Goal: Use online tool/utility: Utilize a website feature to perform a specific function

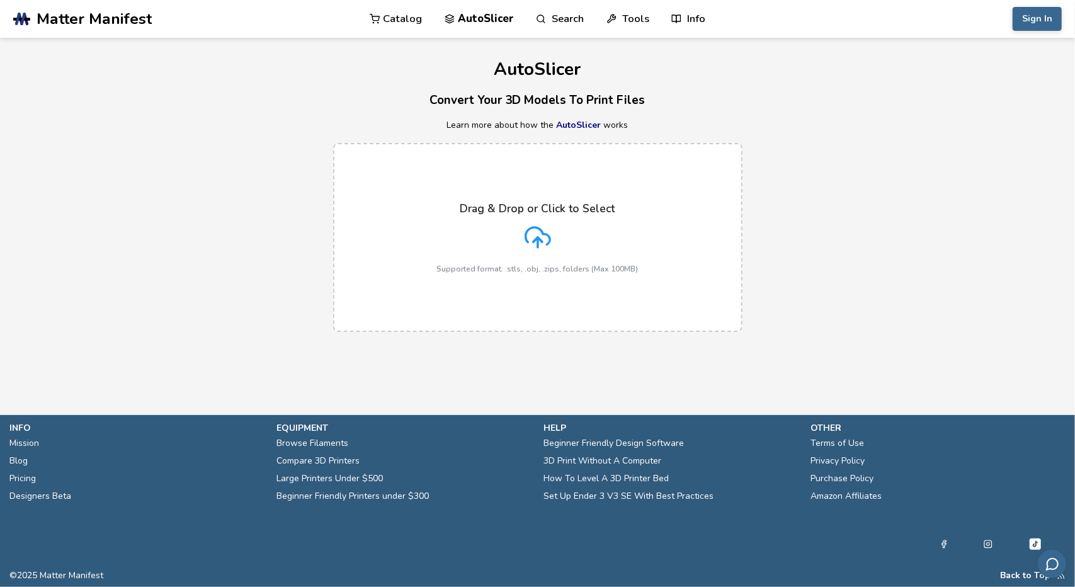
click at [567, 188] on label "Drag & Drop or Click to Select Supported format: .stls, .obj, .zips, folders (M…" at bounding box center [537, 237] width 409 height 189
click at [0, 0] on input "Drag & Drop or Click to Select Supported format: .stls, .obj, .zips, folders (M…" at bounding box center [0, 0] width 0 height 0
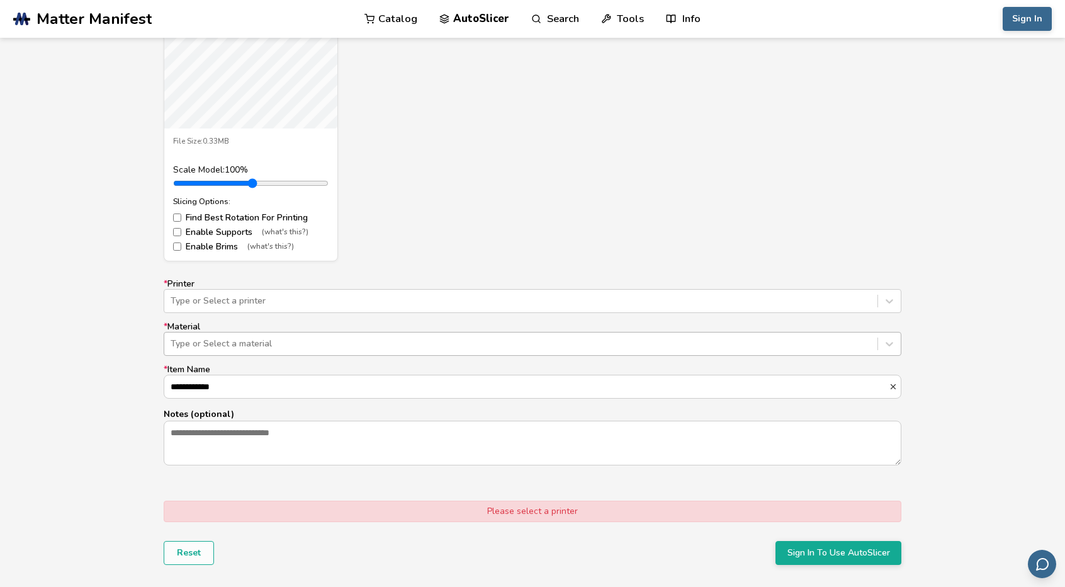
scroll to position [630, 0]
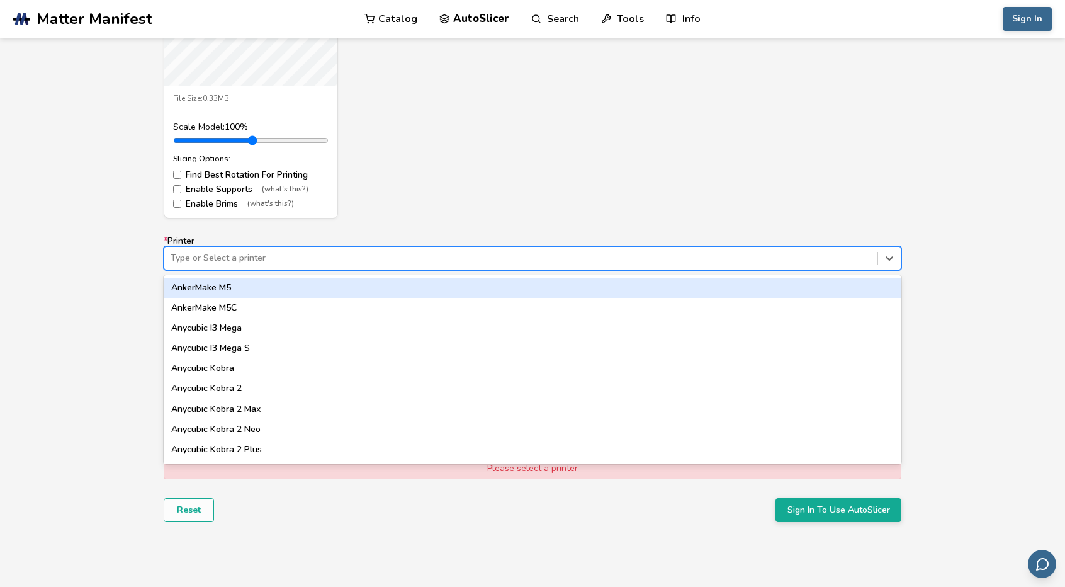
click at [341, 252] on div at bounding box center [521, 258] width 701 height 13
type input "*****"
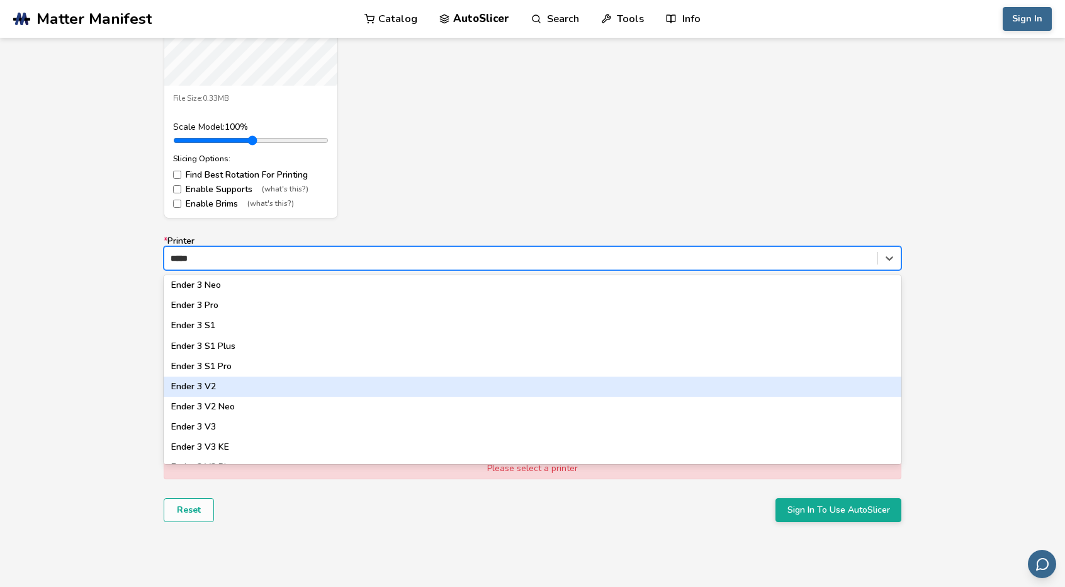
scroll to position [126, 0]
click at [345, 383] on div "Ender 3 V3 KE" at bounding box center [533, 384] width 738 height 20
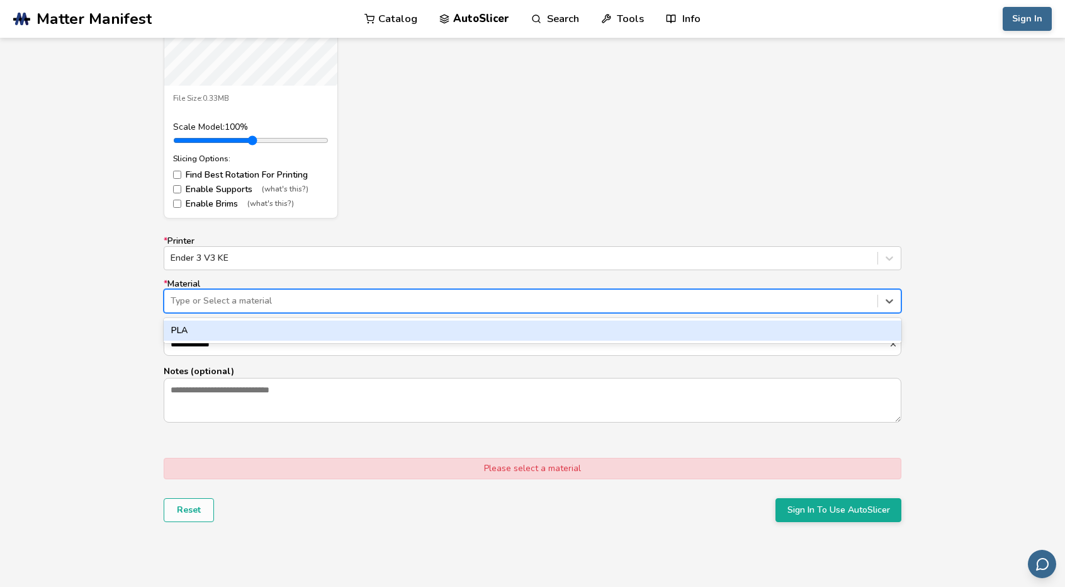
click at [330, 297] on div at bounding box center [521, 301] width 701 height 13
click at [329, 337] on div "PLA" at bounding box center [533, 330] width 738 height 20
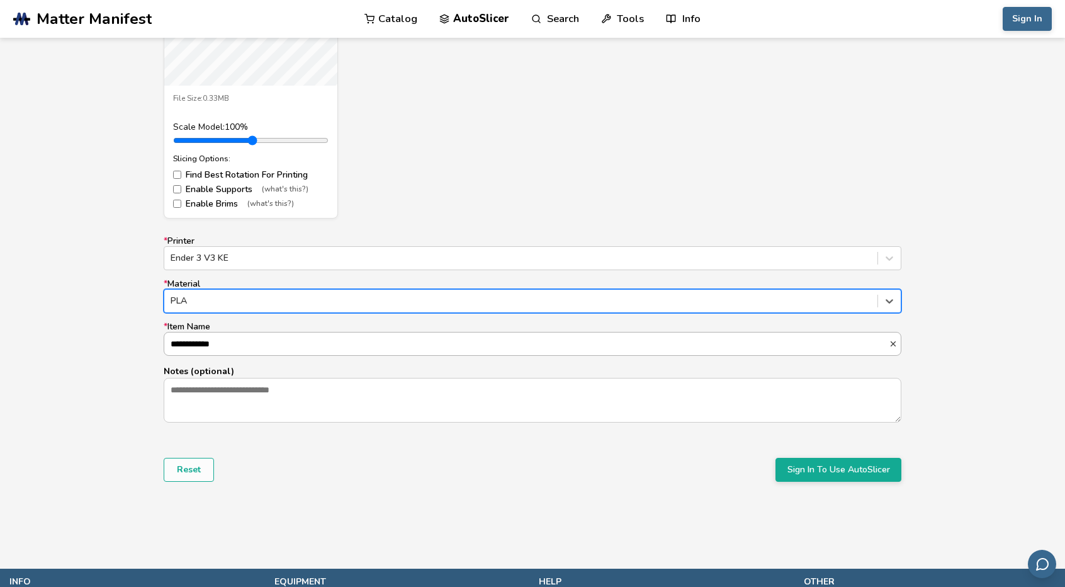
click at [329, 341] on input "**********" at bounding box center [526, 343] width 725 height 23
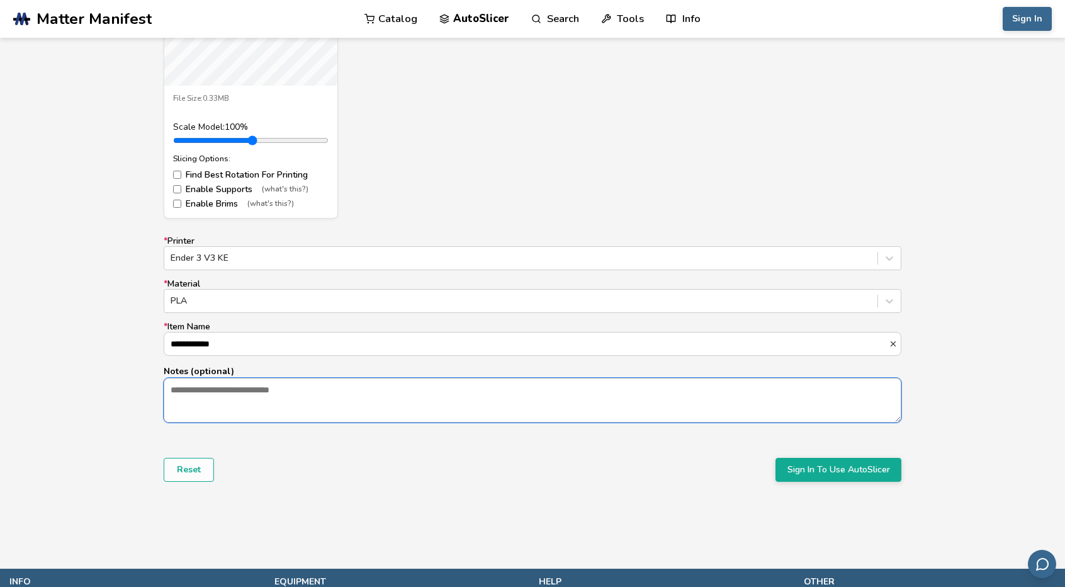
click at [637, 403] on textarea "Notes (optional)" at bounding box center [532, 399] width 737 height 43
click at [787, 466] on button "Sign In To Use AutoSlicer" at bounding box center [839, 470] width 126 height 24
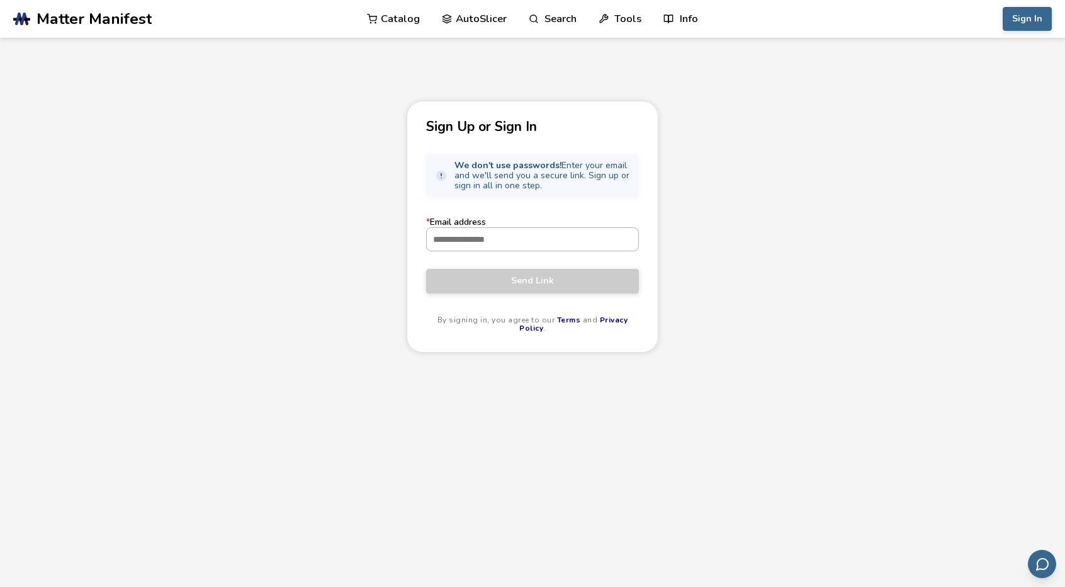
click at [572, 244] on input "* Email address" at bounding box center [533, 239] width 212 height 23
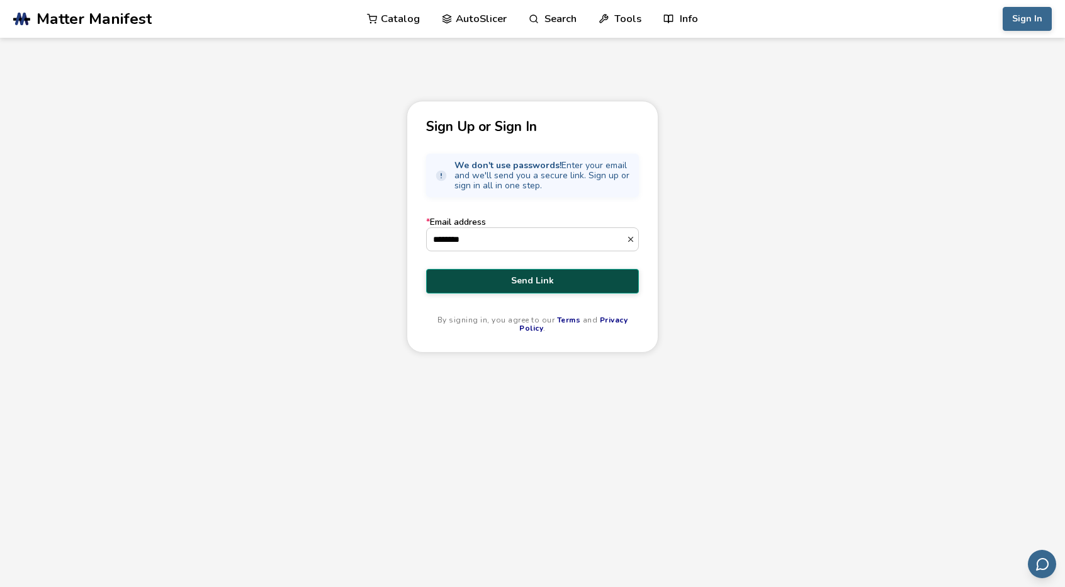
type input "**********"
click at [543, 284] on span "Send Link" at bounding box center [533, 281] width 194 height 10
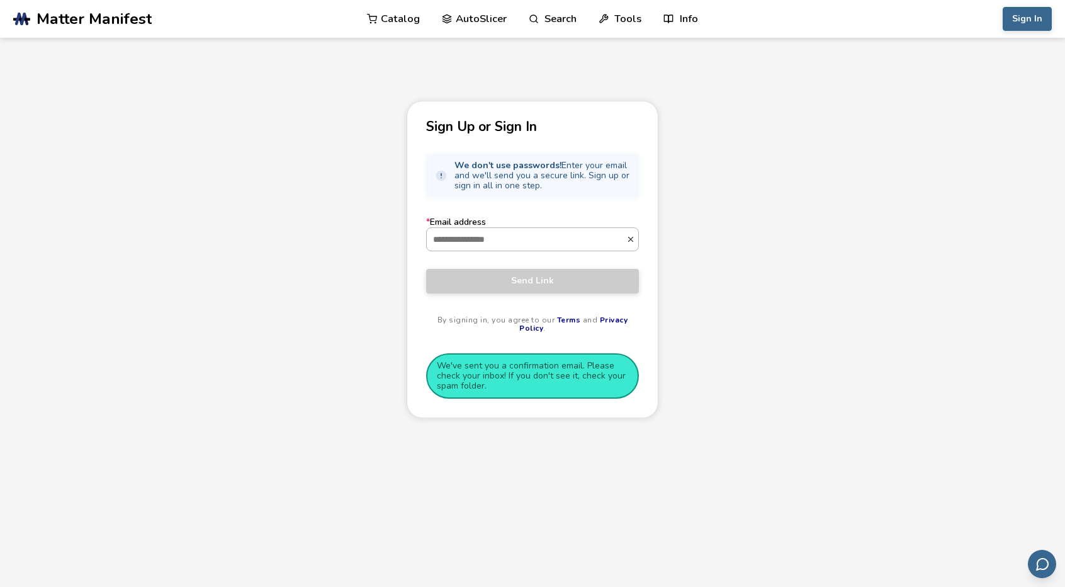
click at [520, 244] on input "* Email address" at bounding box center [527, 239] width 200 height 23
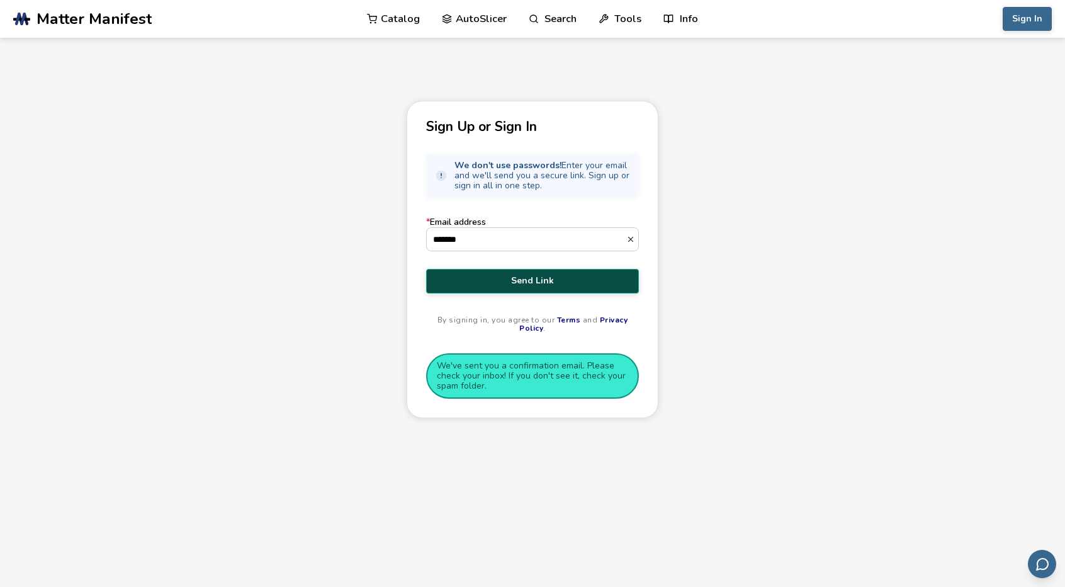
type input "**********"
click at [530, 280] on span "Send Link" at bounding box center [533, 281] width 194 height 10
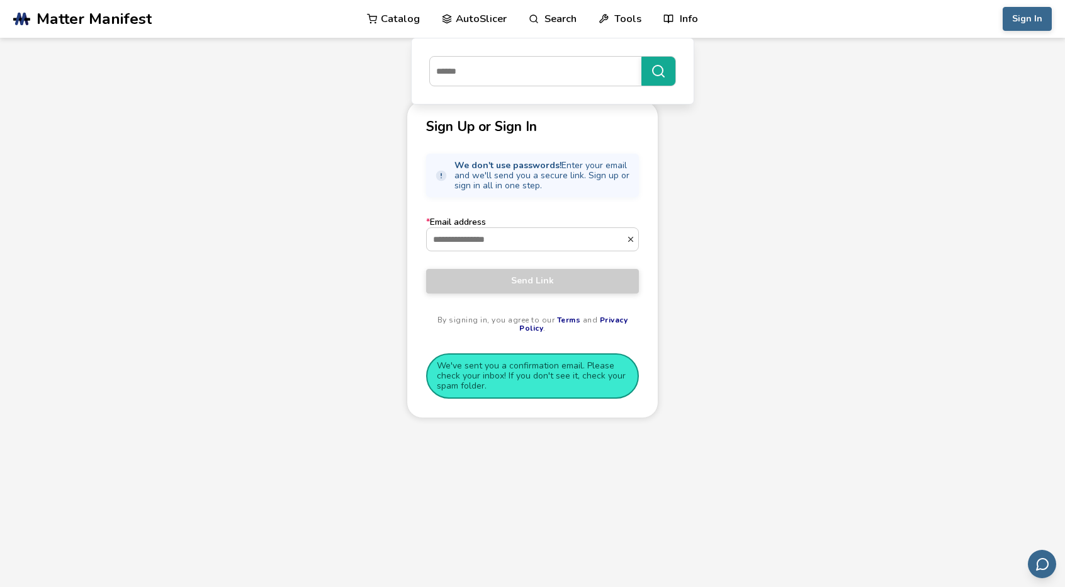
click at [465, 16] on link "AutoSlicer" at bounding box center [474, 19] width 65 height 38
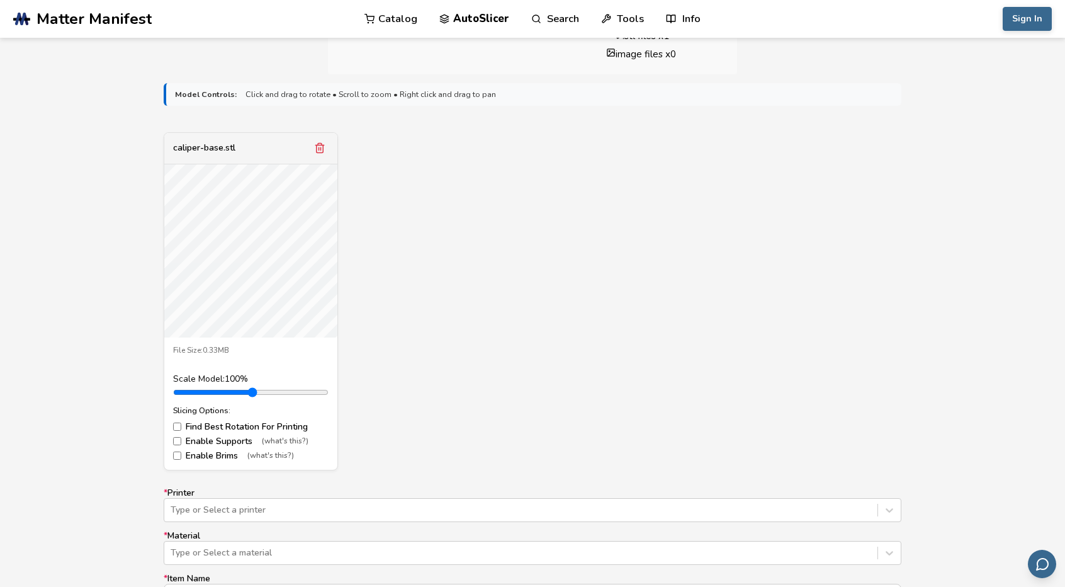
scroll to position [567, 0]
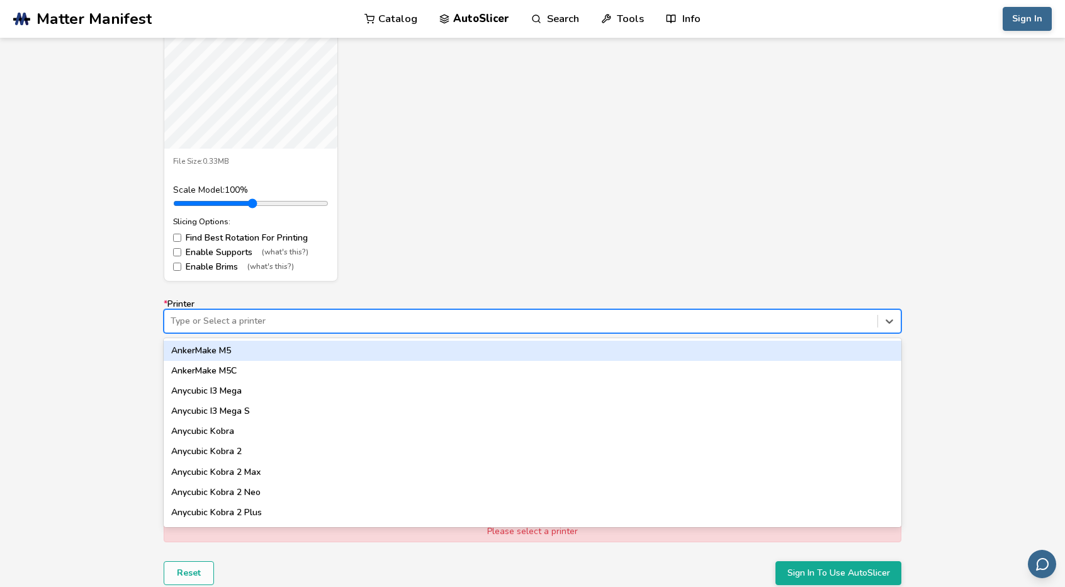
click at [252, 318] on div at bounding box center [521, 321] width 701 height 13
type input "*****"
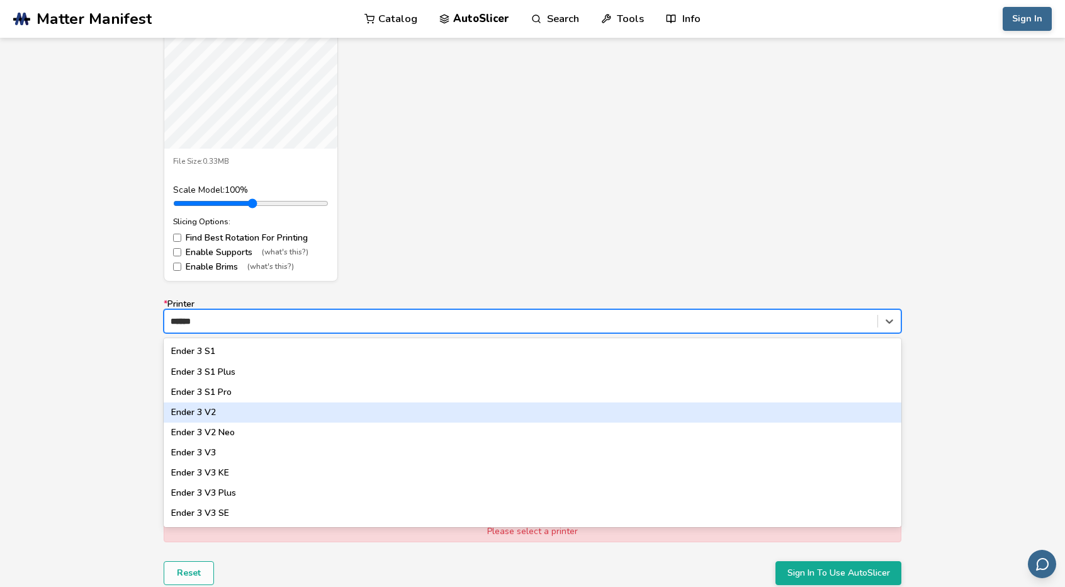
scroll to position [105, 0]
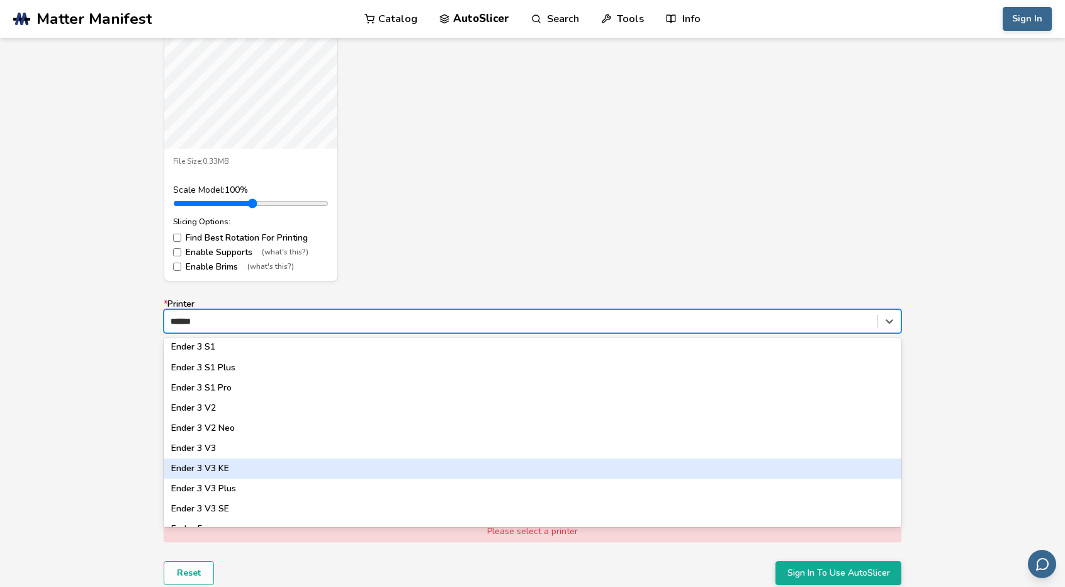
click at [230, 464] on div "Ender 3 V3 KE" at bounding box center [533, 468] width 738 height 20
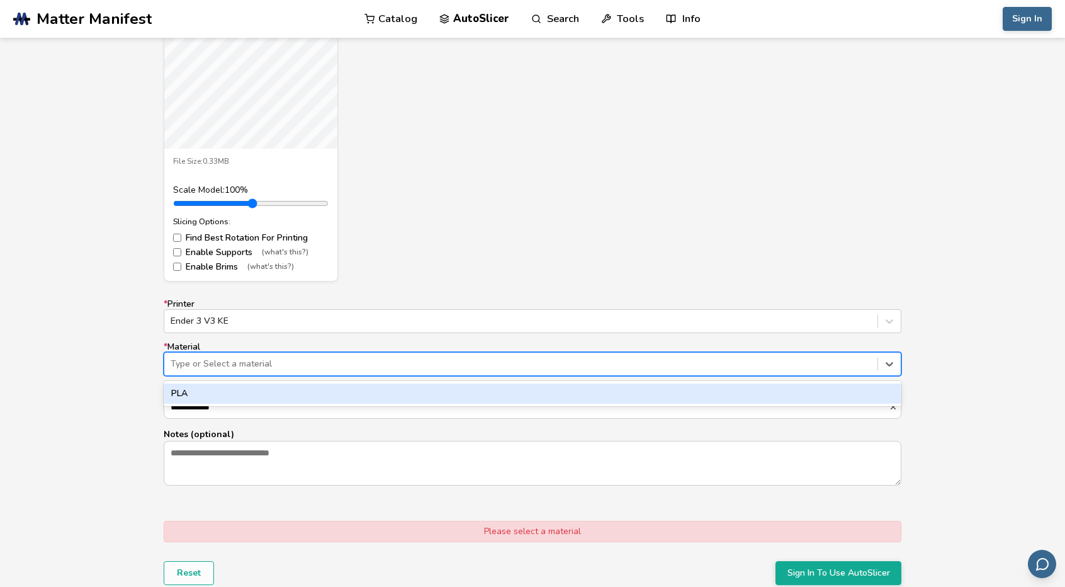
click at [224, 360] on div at bounding box center [521, 364] width 701 height 13
click at [234, 387] on div "PLA" at bounding box center [533, 393] width 738 height 20
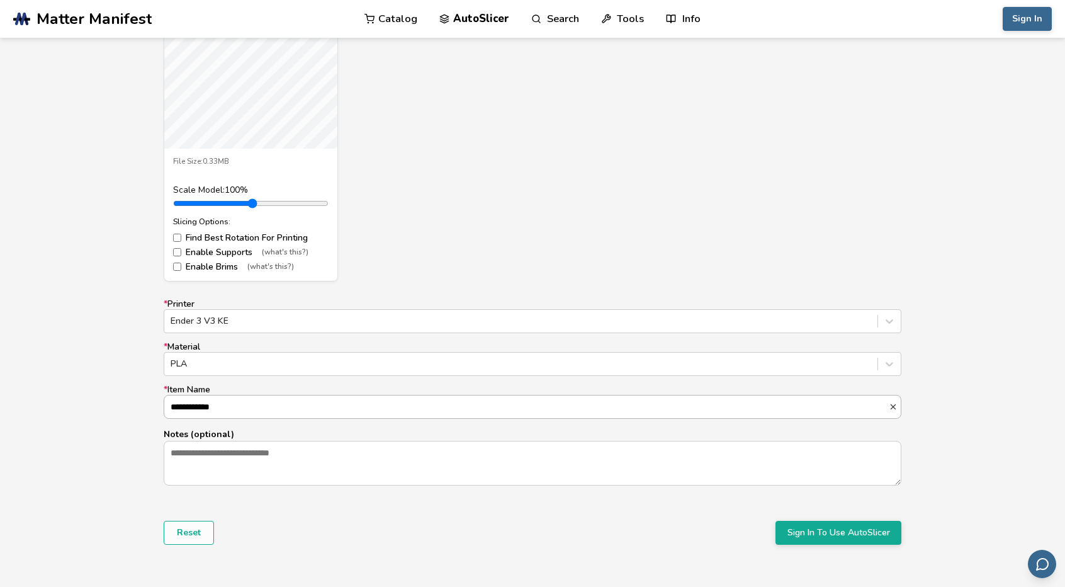
click at [241, 398] on input "**********" at bounding box center [526, 406] width 725 height 23
click at [826, 540] on button "Sign In To Use AutoSlicer" at bounding box center [839, 533] width 126 height 24
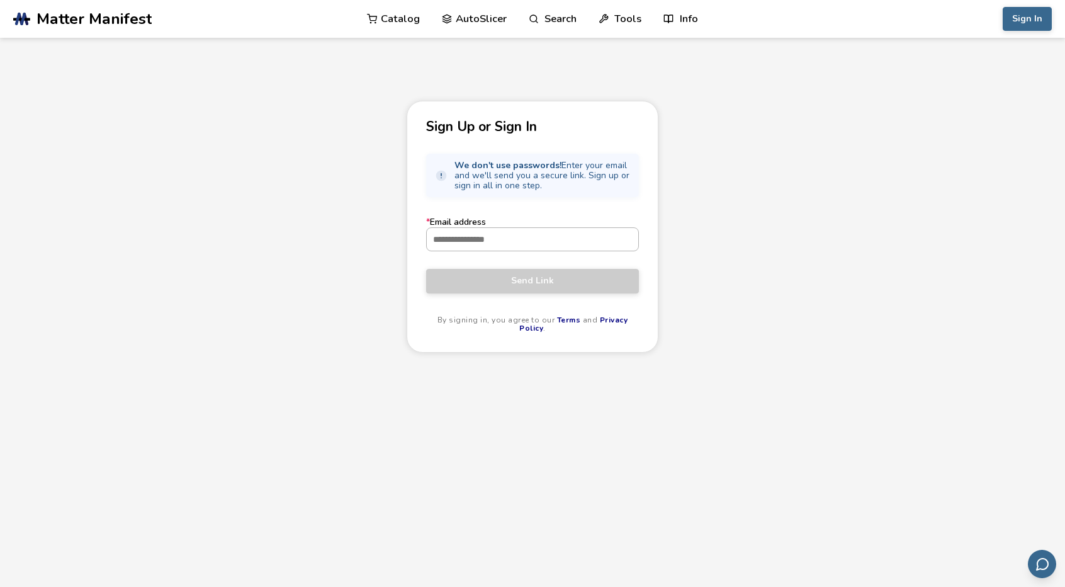
click at [509, 249] on input "* Email address" at bounding box center [533, 239] width 212 height 23
type input "**********"
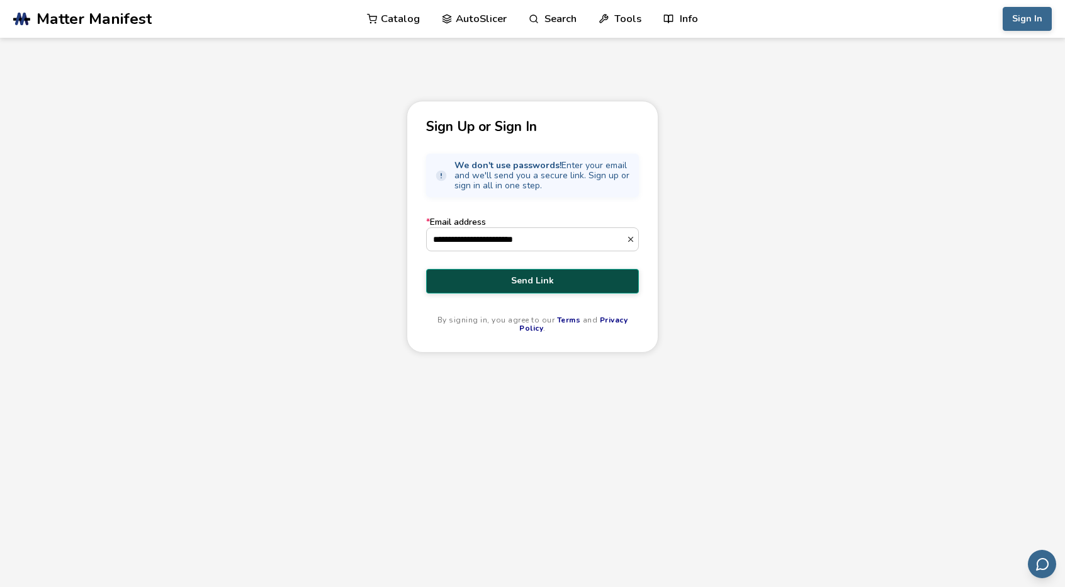
click at [533, 276] on span "Send Link" at bounding box center [533, 281] width 194 height 10
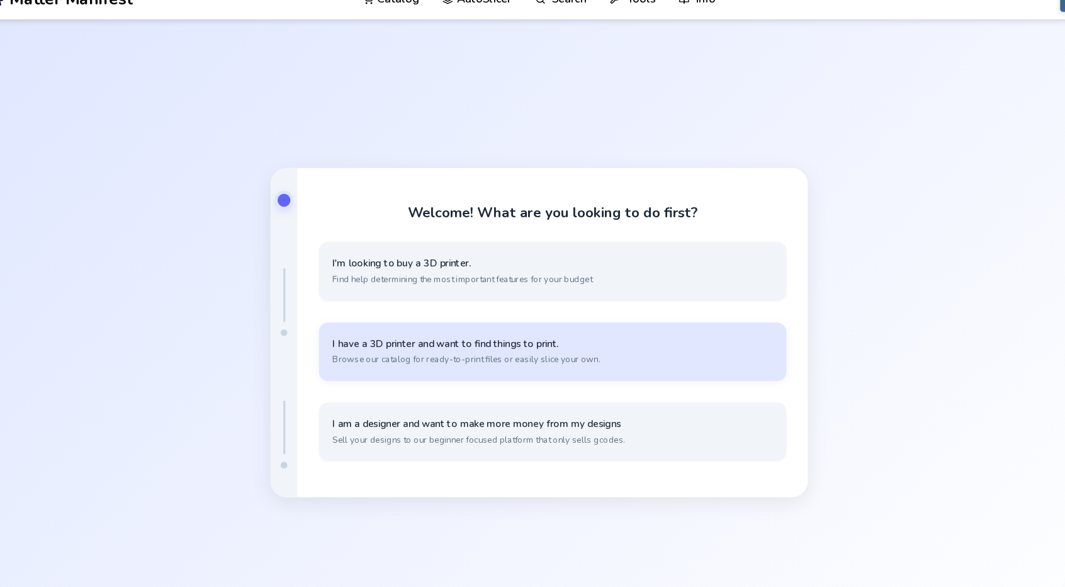
click at [467, 346] on span "I have a 3D printer and want to find things to print." at bounding box center [545, 342] width 413 height 12
click at [436, 333] on button "I have my own models that I want to slice Simple, quick slicing with cloud stor…" at bounding box center [545, 349] width 438 height 55
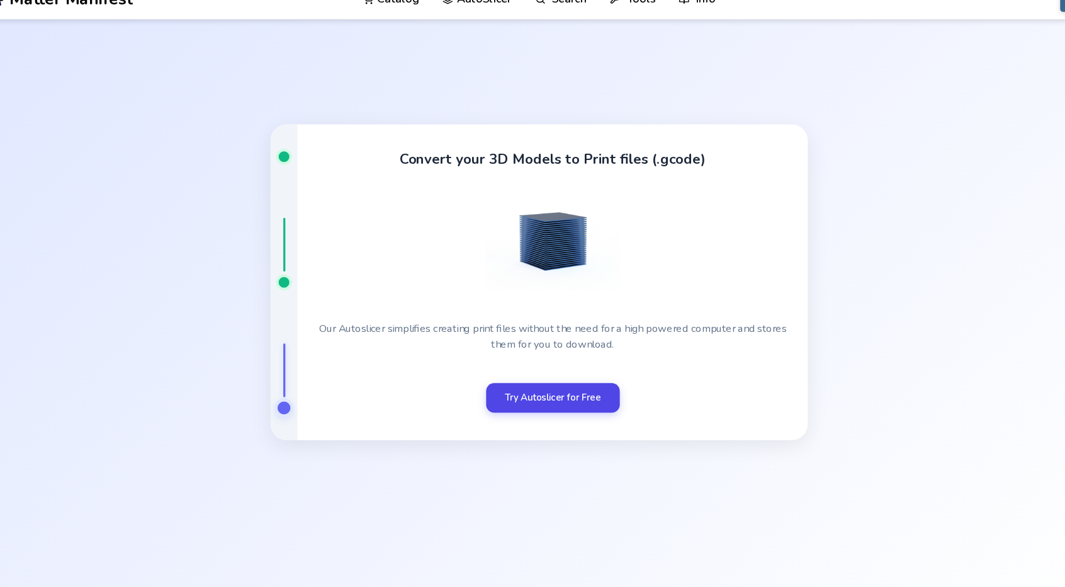
click at [494, 378] on link "Try Autoslicer for Free" at bounding box center [545, 392] width 125 height 28
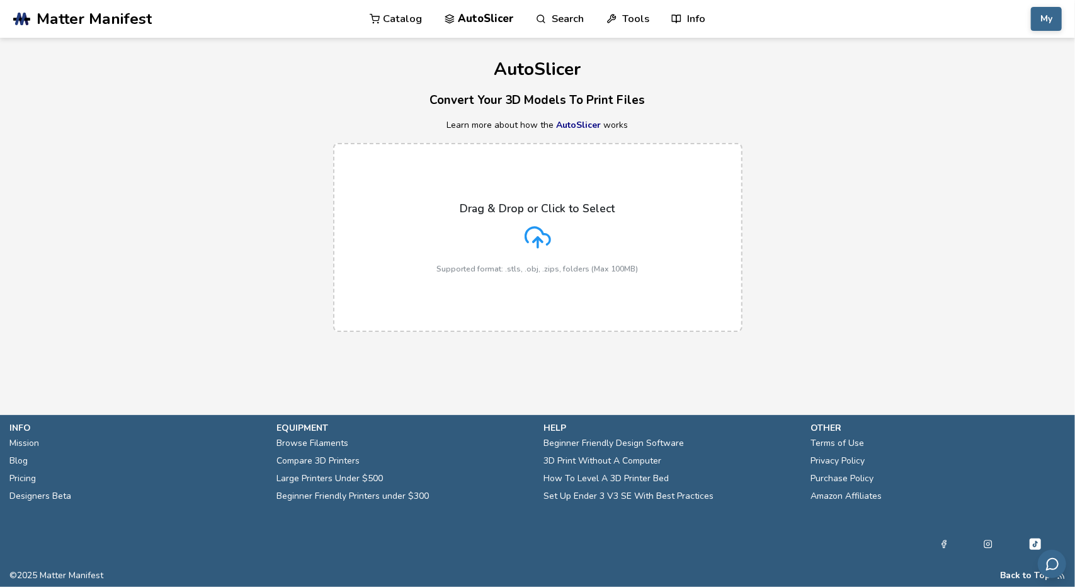
click at [515, 264] on p "Supported format: .stls, .obj, .zips, folders (Max 100MB)" at bounding box center [537, 268] width 201 height 9
click at [0, 0] on input "Drag & Drop or Click to Select Supported format: .stls, .obj, .zips, folders (M…" at bounding box center [0, 0] width 0 height 0
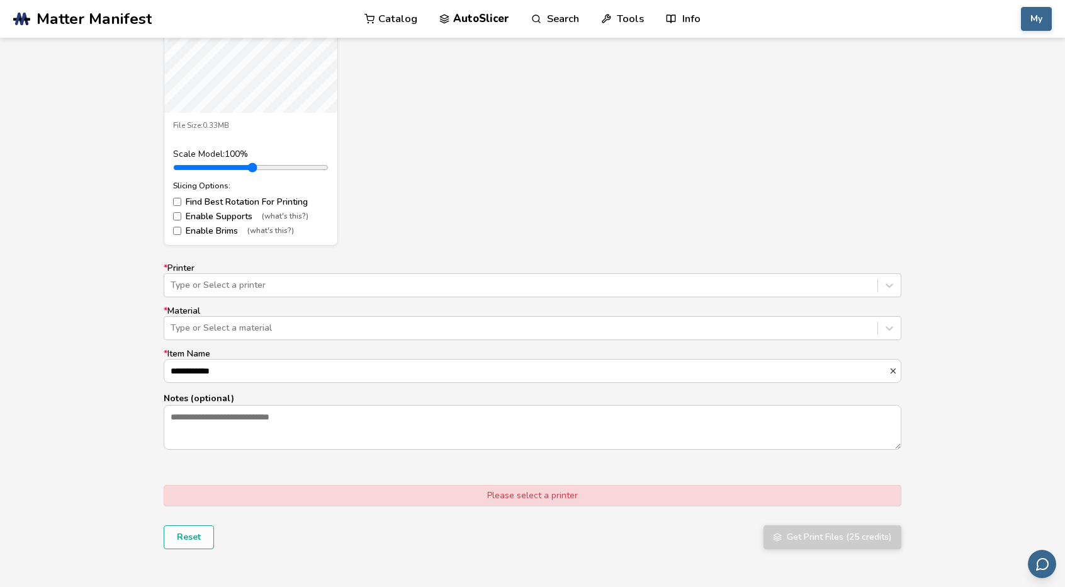
scroll to position [604, 0]
click at [391, 296] on div "**********" at bounding box center [533, 354] width 738 height 186
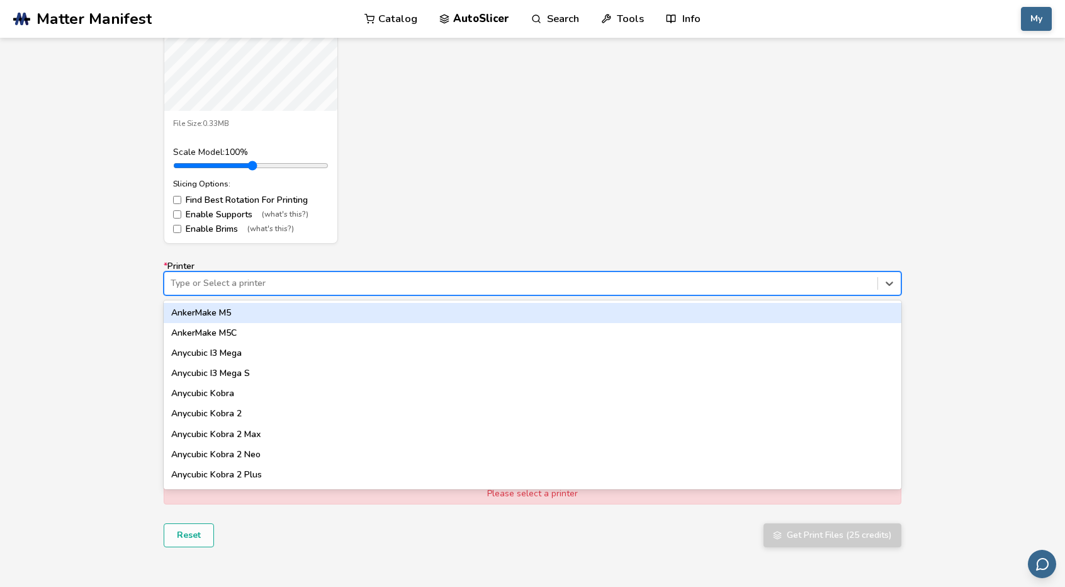
click at [367, 286] on div at bounding box center [521, 283] width 701 height 13
type input "*********"
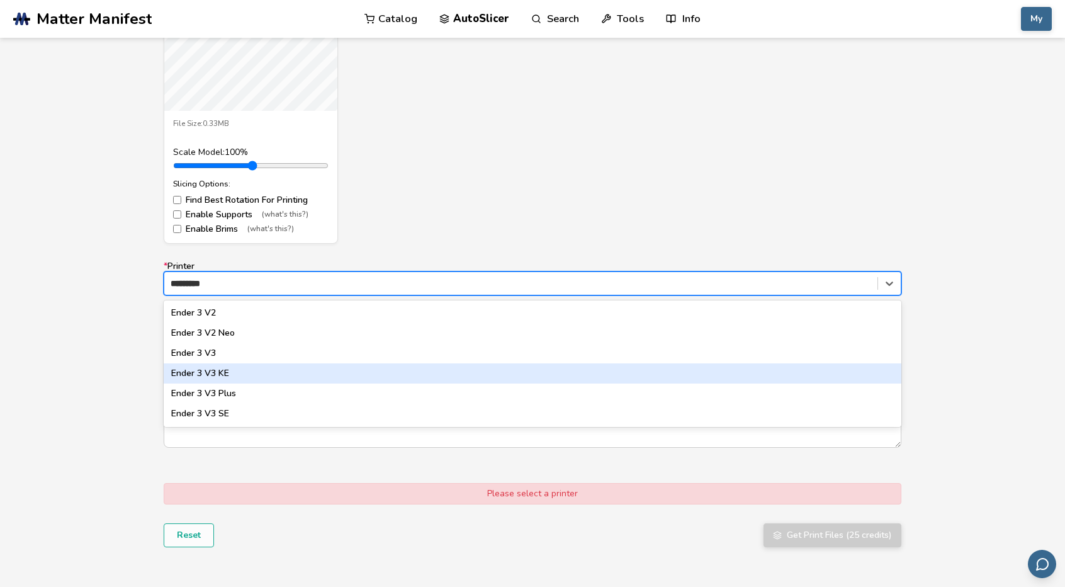
click at [285, 376] on div "Ender 3 V3 KE" at bounding box center [533, 373] width 738 height 20
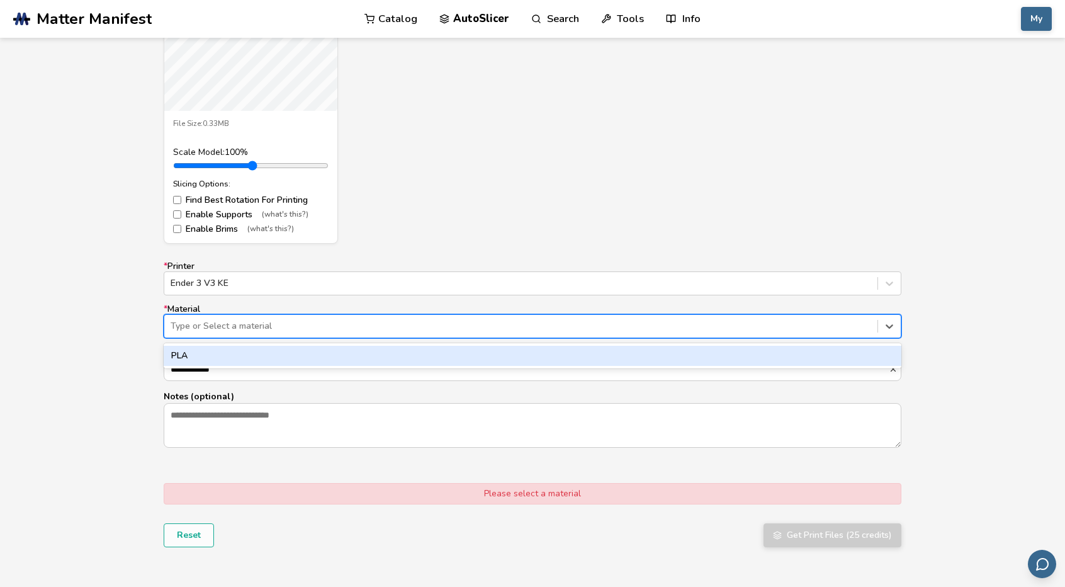
click at [241, 331] on div at bounding box center [521, 326] width 701 height 13
click at [251, 352] on div "PLA" at bounding box center [533, 356] width 738 height 20
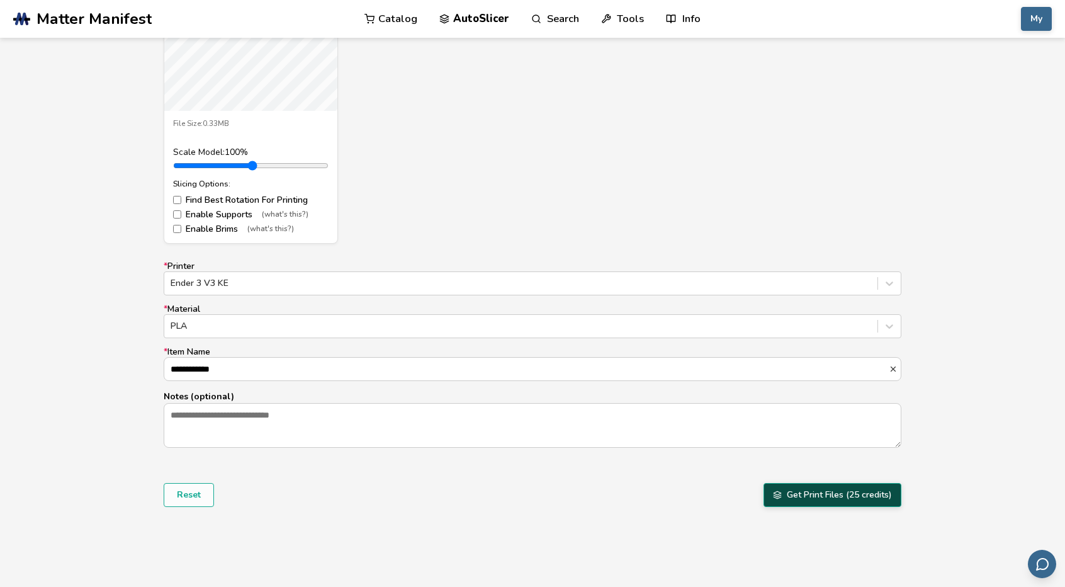
click at [786, 497] on button "Get Print Files (25 credits)" at bounding box center [833, 495] width 138 height 24
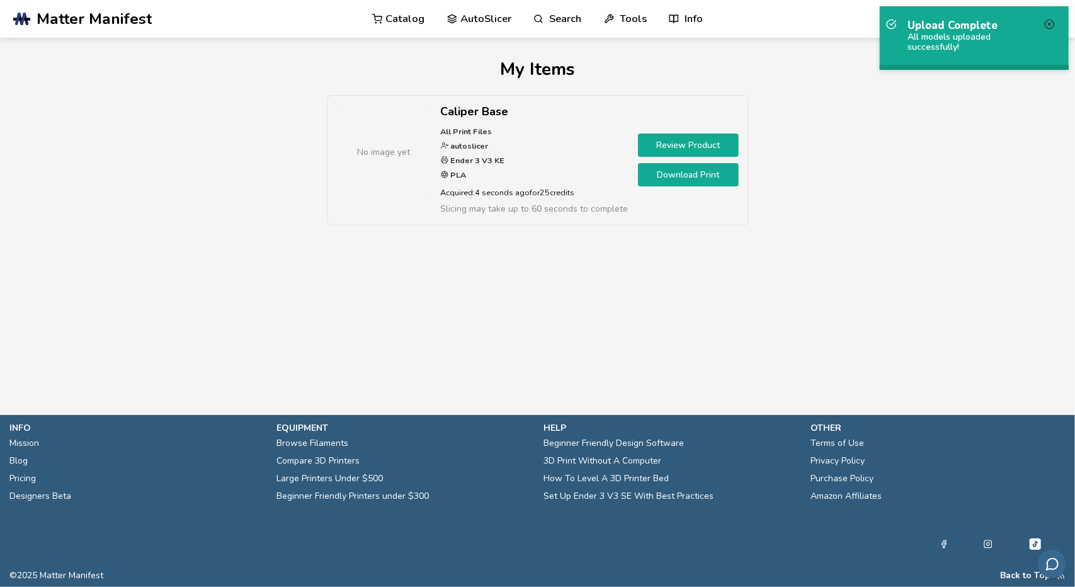
click at [1046, 24] on icon at bounding box center [1049, 24] width 11 height 11
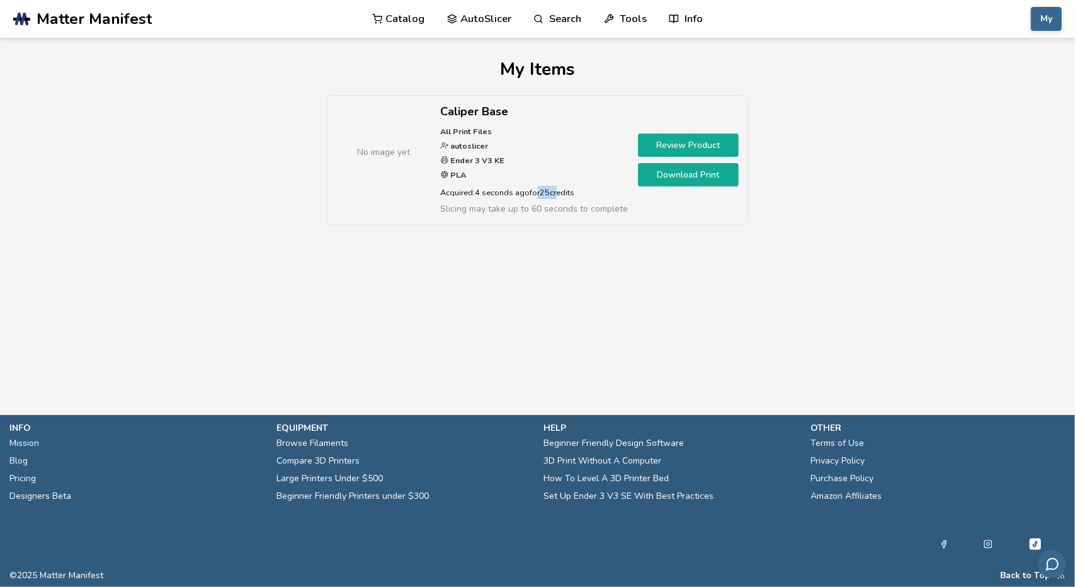
drag, startPoint x: 536, startPoint y: 190, endPoint x: 560, endPoint y: 193, distance: 24.1
click at [560, 193] on p "Acquired: 4 seconds ago for 25 credits" at bounding box center [535, 192] width 188 height 13
click at [1033, 12] on button "My" at bounding box center [1046, 19] width 31 height 24
drag, startPoint x: 1004, startPoint y: 45, endPoint x: 999, endPoint y: 105, distance: 60.0
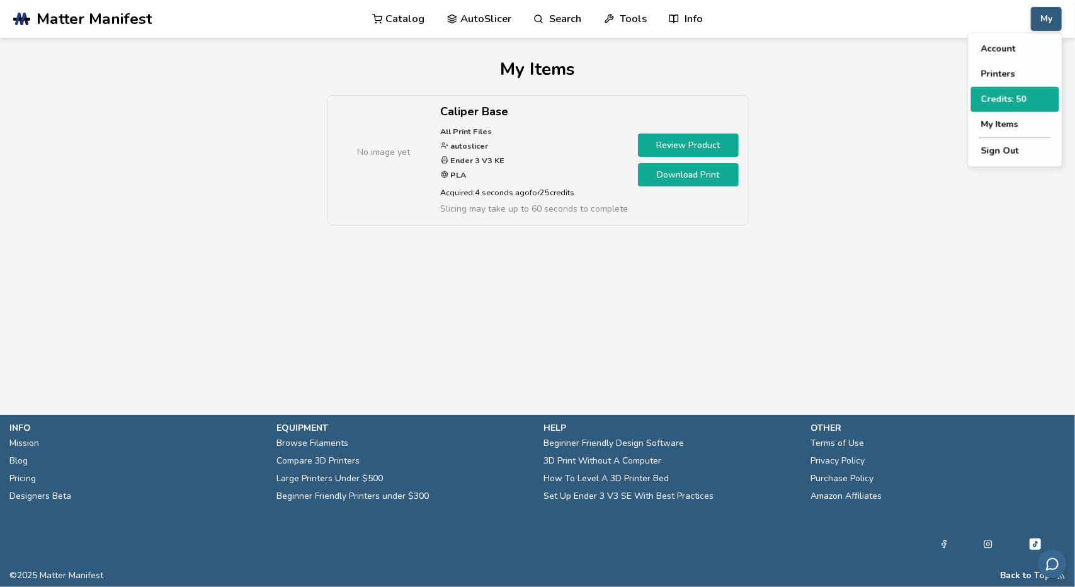
click at [999, 105] on div "Account Printers Credits: 50 My Items Sign Out" at bounding box center [1015, 99] width 94 height 133
click at [999, 105] on button "Credits: 50" at bounding box center [1015, 99] width 88 height 25
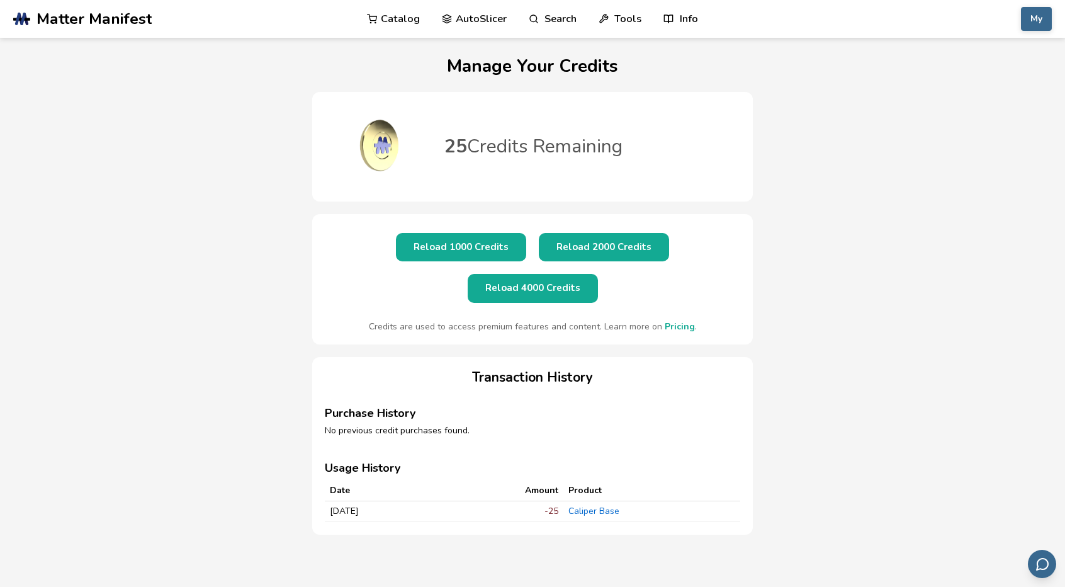
scroll to position [7, 0]
click at [598, 273] on button "Reload 4000 Credits" at bounding box center [533, 287] width 130 height 28
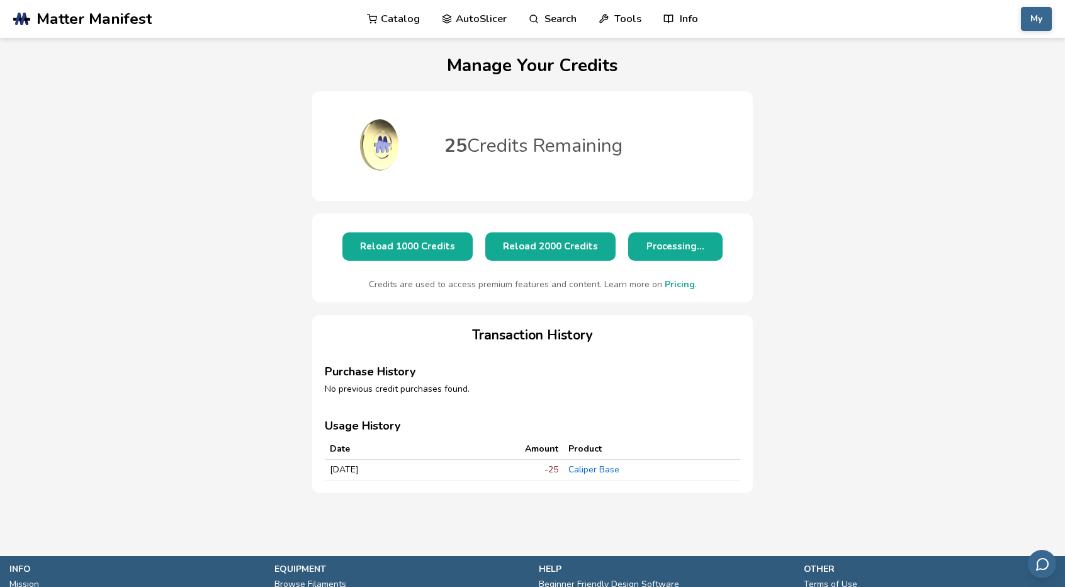
click at [676, 280] on link "Pricing" at bounding box center [680, 284] width 30 height 12
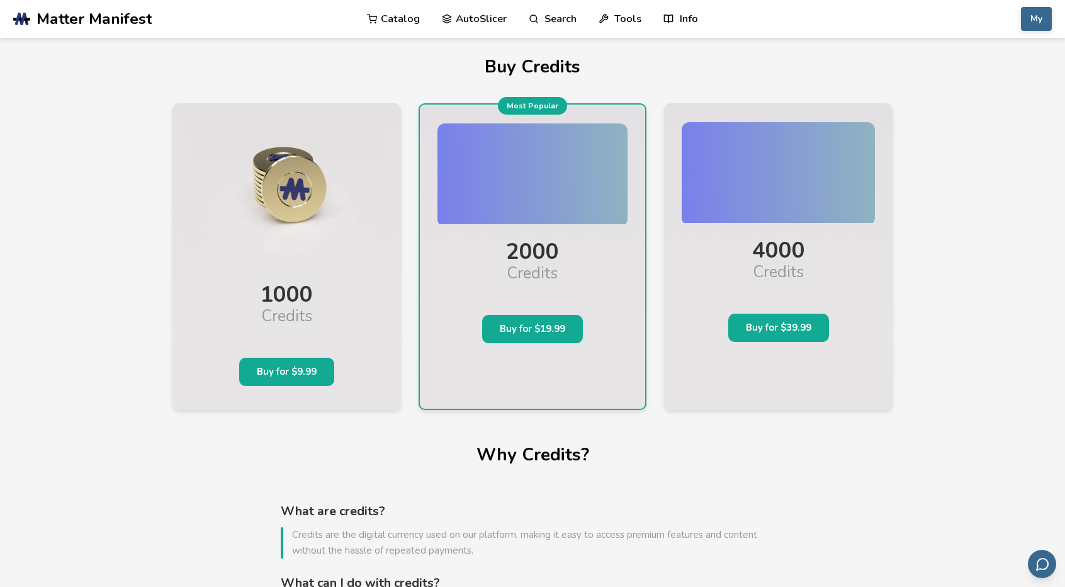
scroll to position [11, 0]
